Goal: Find specific page/section: Find specific page/section

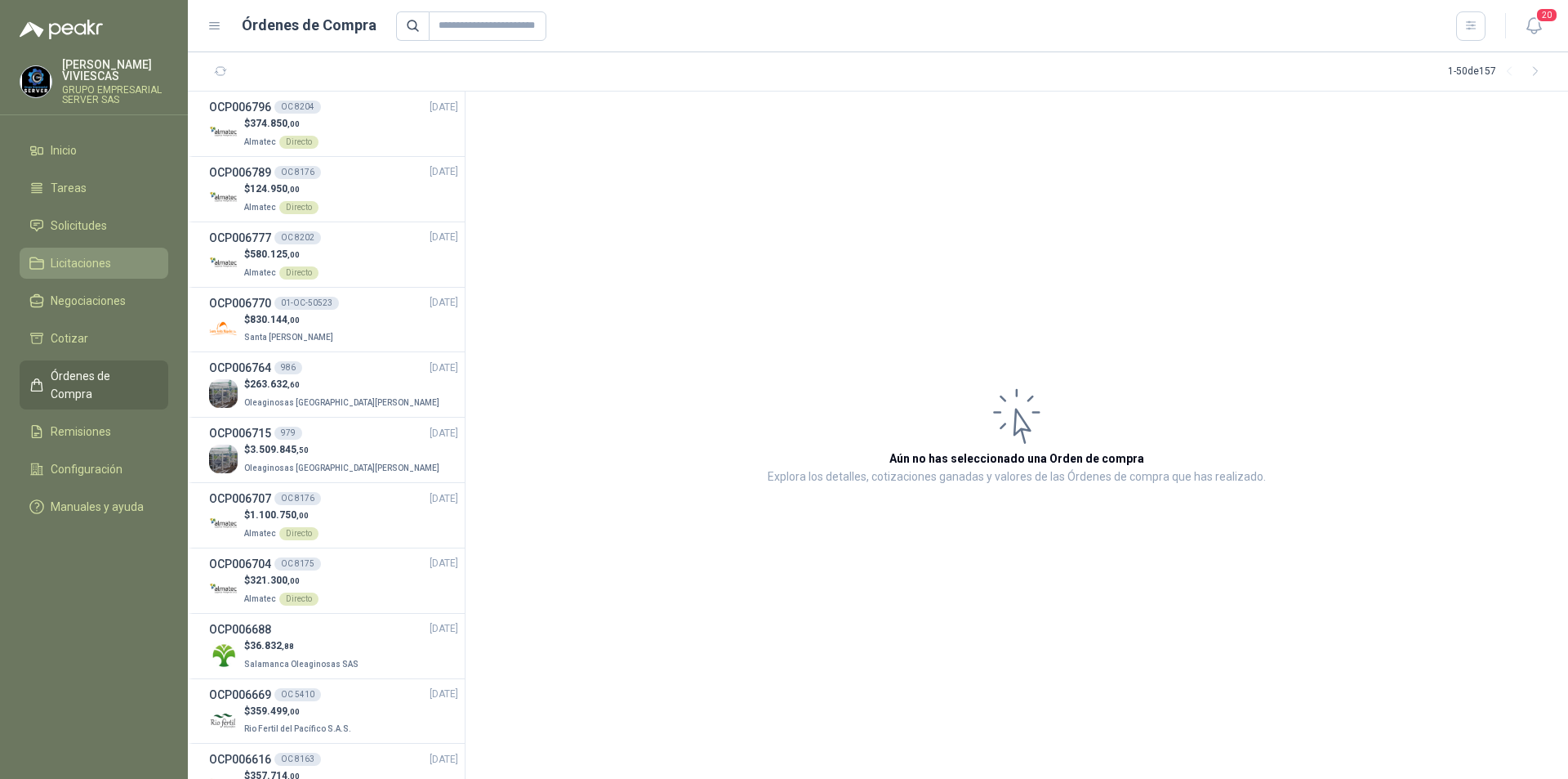
scroll to position [2597, 0]
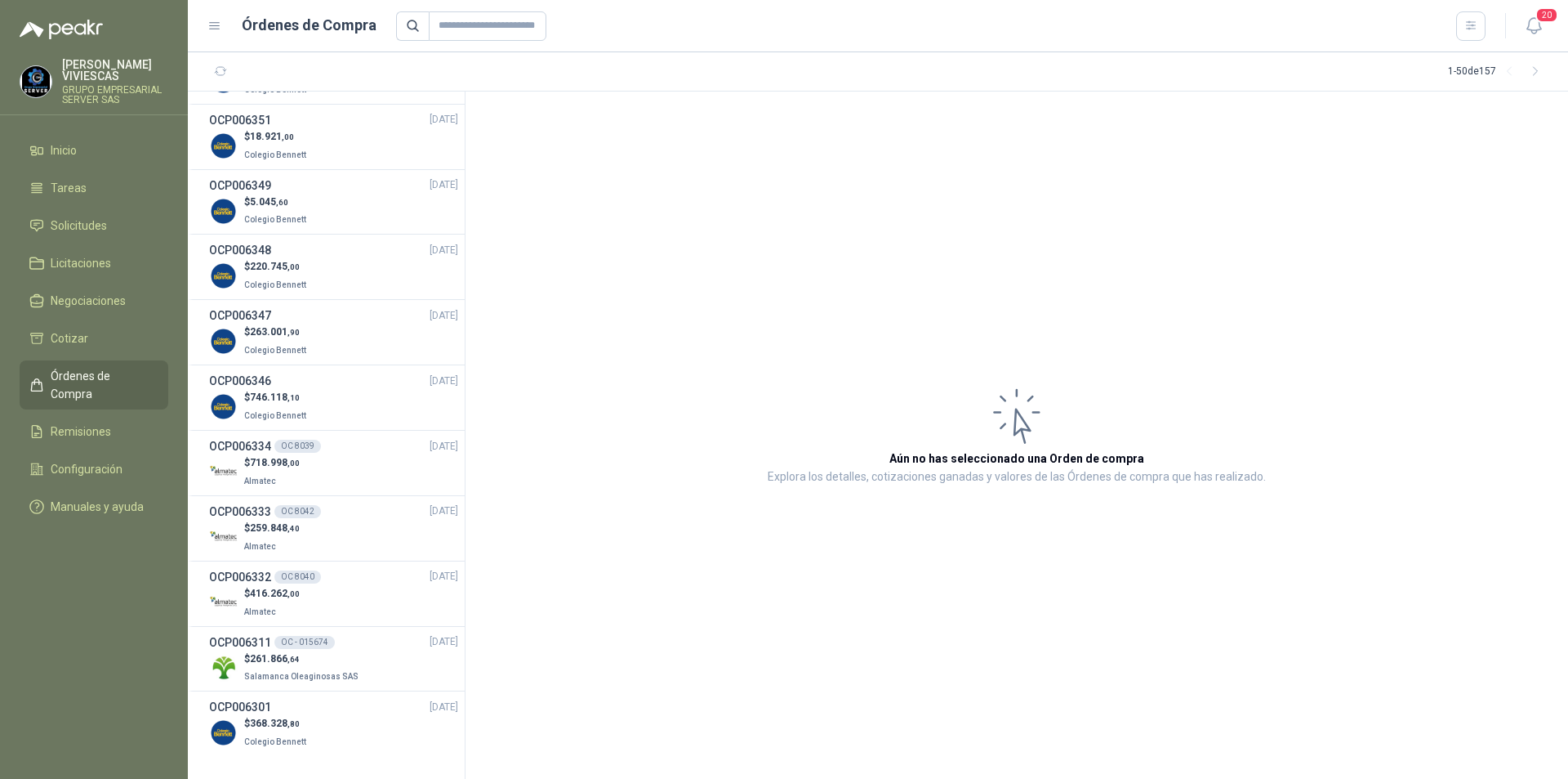
click at [878, 335] on article "Aún no has seleccionado una Orden de compra Explora los detalles, cotizaciones …" at bounding box center [1017, 434] width 1102 height 687
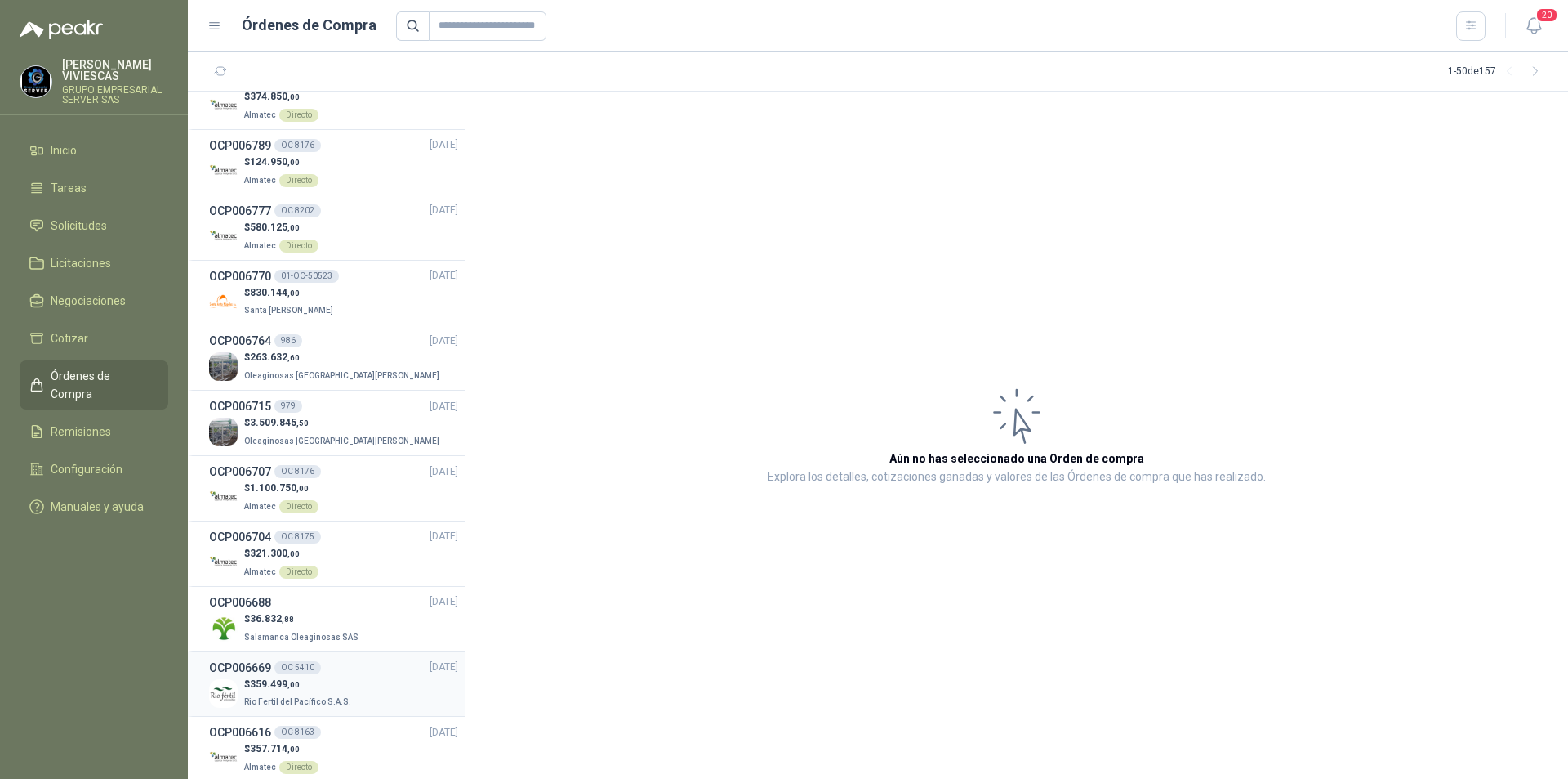
scroll to position [0, 0]
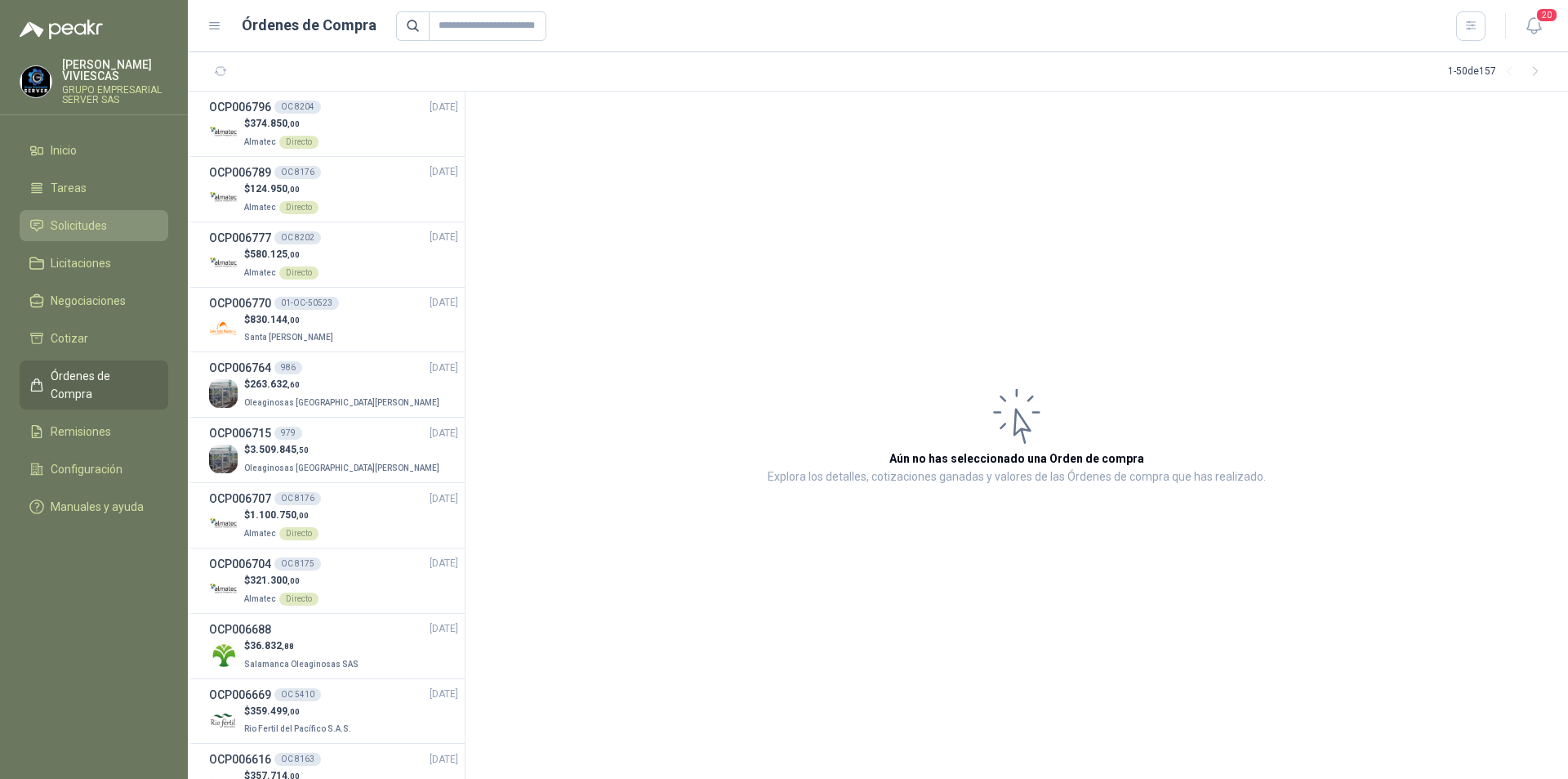
click at [85, 223] on span "Solicitudes" at bounding box center [78, 225] width 56 height 18
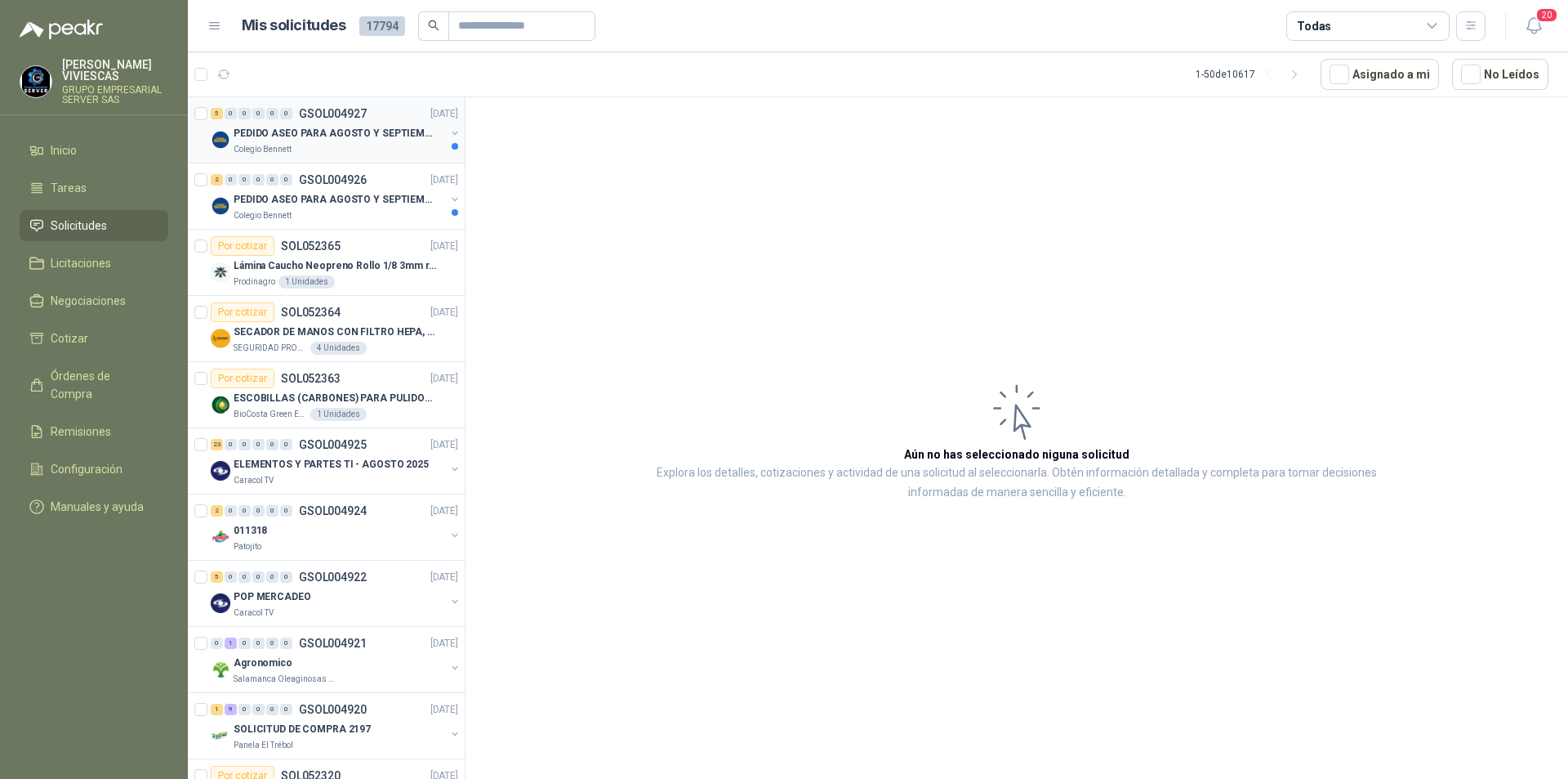
click at [324, 148] on div "Colegio Bennett" at bounding box center [339, 149] width 211 height 13
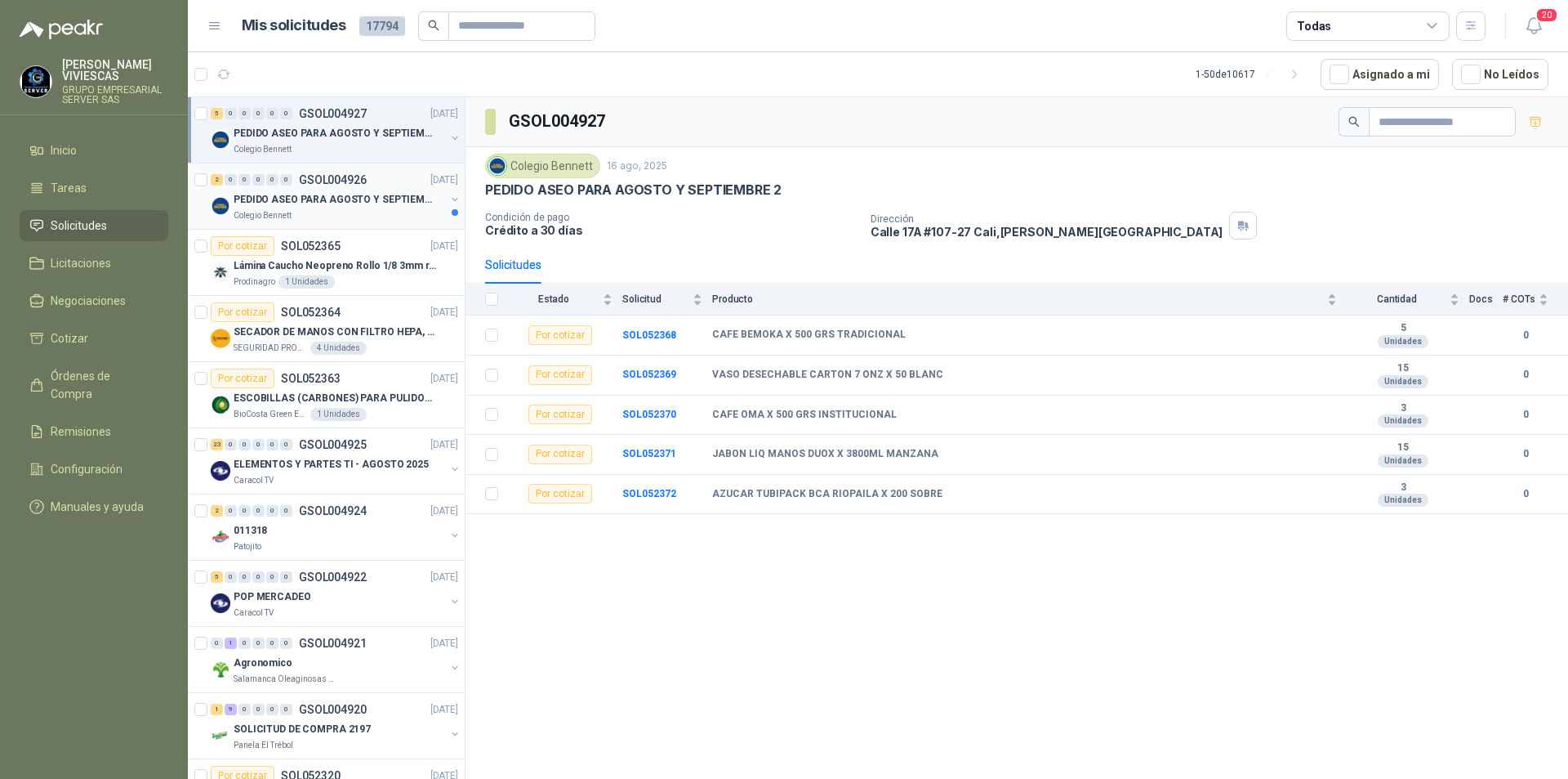
click at [323, 203] on p "PEDIDO ASEO PARA AGOSTO Y SEPTIEMBRE" at bounding box center [335, 200] width 203 height 16
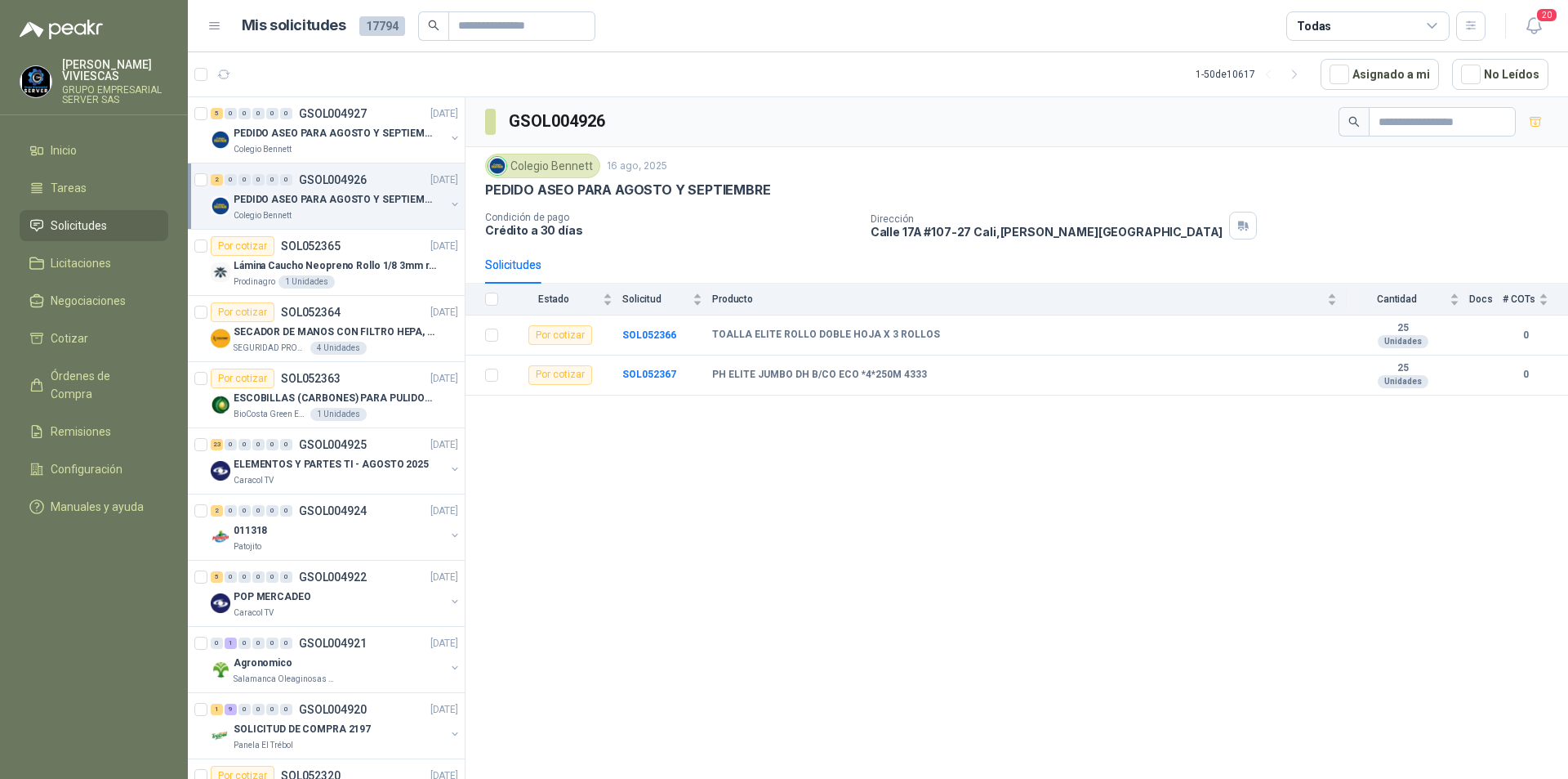
click at [80, 229] on span "Solicitudes" at bounding box center [78, 225] width 56 height 18
